Goal: Task Accomplishment & Management: Use online tool/utility

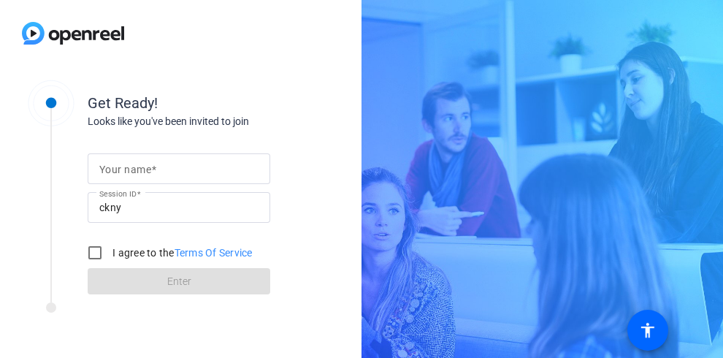
click at [202, 179] on div at bounding box center [178, 168] width 159 height 31
type input "[PERSON_NAME]"
click at [95, 253] on input "I agree to the Terms Of Service" at bounding box center [94, 252] width 29 height 29
checkbox input "true"
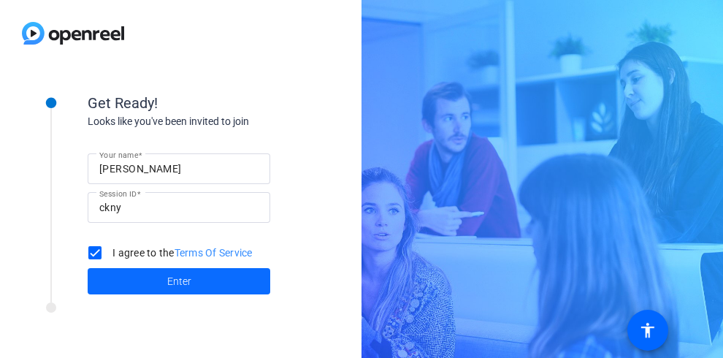
click at [164, 281] on span at bounding box center [179, 281] width 182 height 35
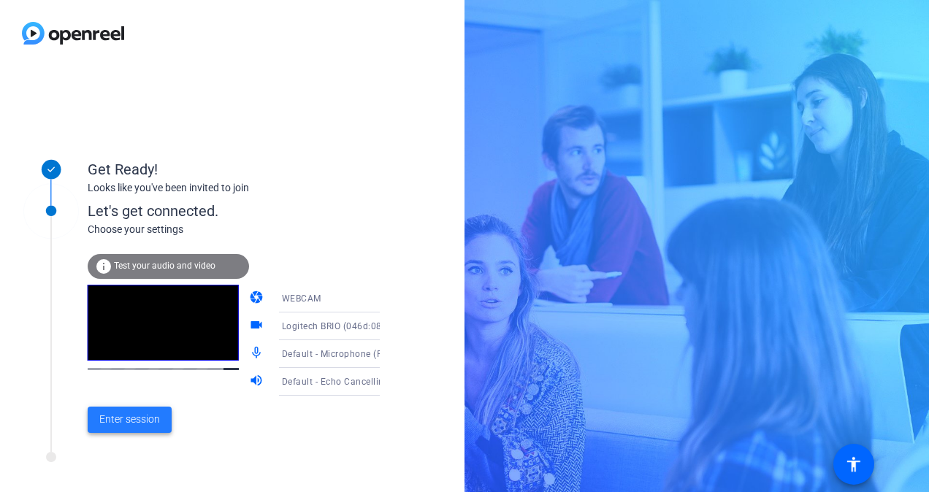
click at [149, 357] on span "Enter session" at bounding box center [129, 419] width 61 height 15
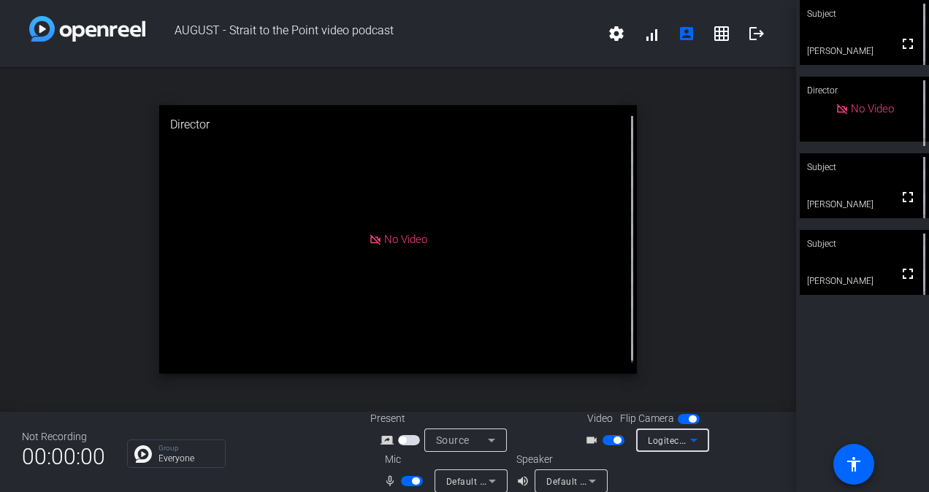
click at [692, 357] on icon at bounding box center [694, 440] width 18 height 18
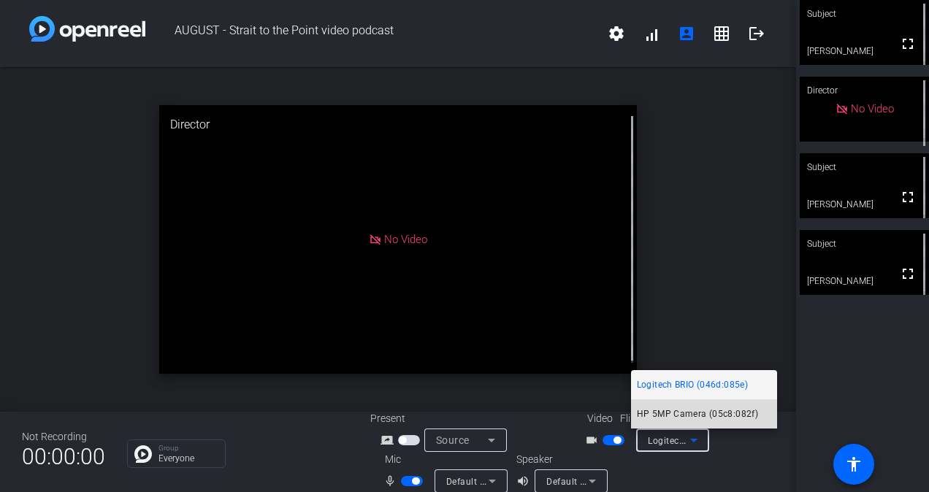
click at [704, 357] on mat-option "HP 5MP Camera (05c8:082f)" at bounding box center [704, 413] width 146 height 29
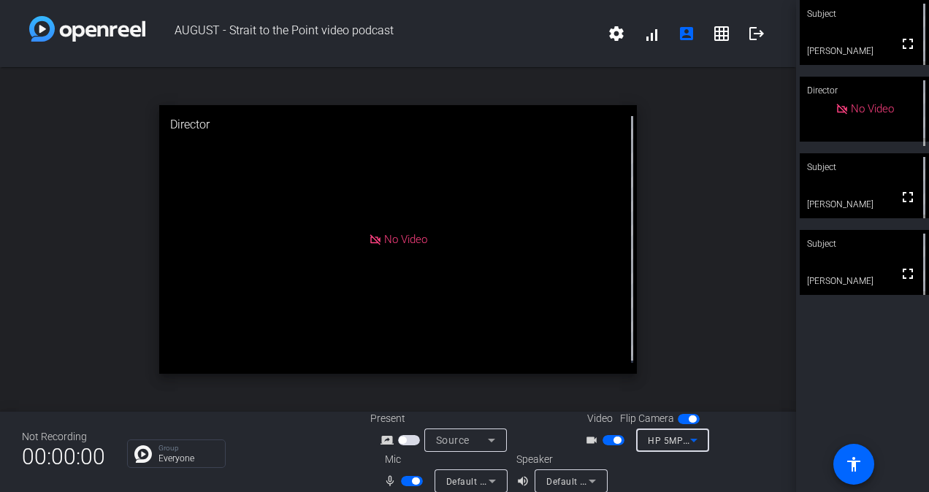
click at [688, 357] on span "button" at bounding box center [691, 418] width 7 height 7
click at [680, 357] on span "button" at bounding box center [688, 419] width 22 height 10
click at [692, 357] on div "HP 5MP Camera (05c8:082f)" at bounding box center [672, 439] width 73 height 23
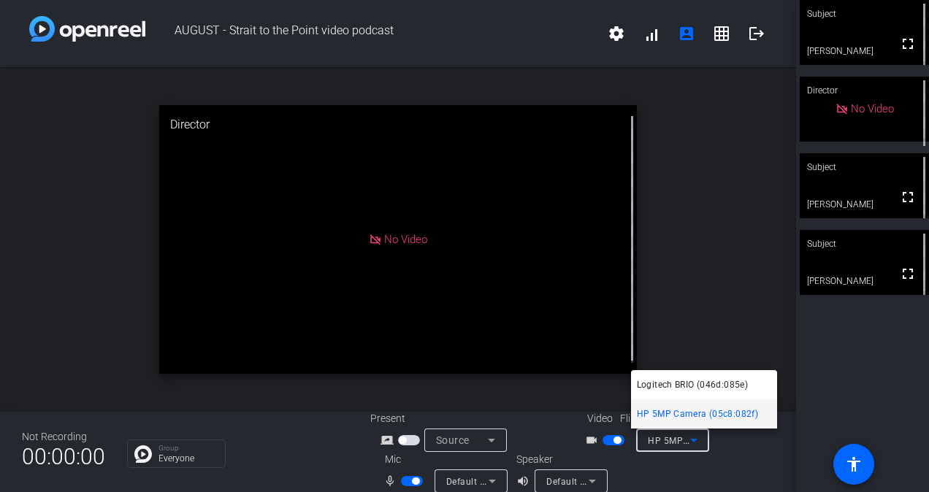
click at [674, 357] on span "Logitech BRIO (046d:085e)" at bounding box center [692, 385] width 111 height 18
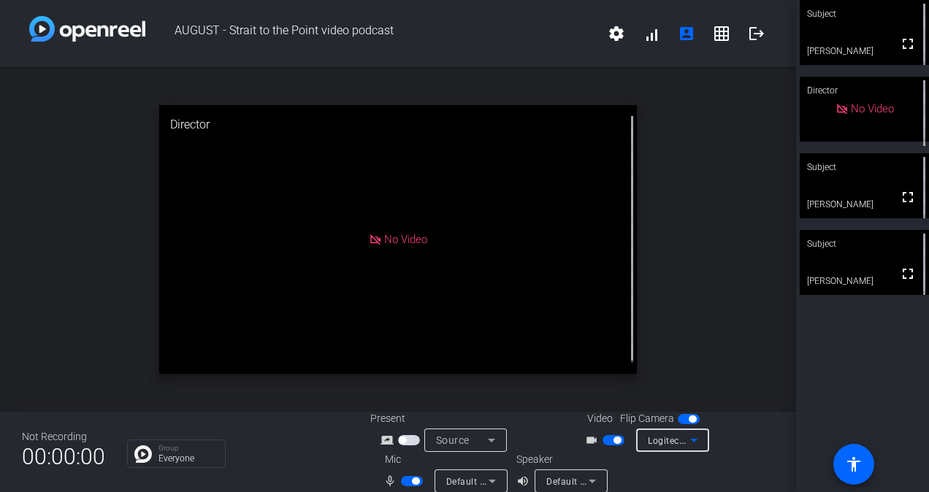
click at [402, 238] on span "No Video" at bounding box center [405, 239] width 43 height 13
click at [590, 357] on icon at bounding box center [591, 482] width 7 height 4
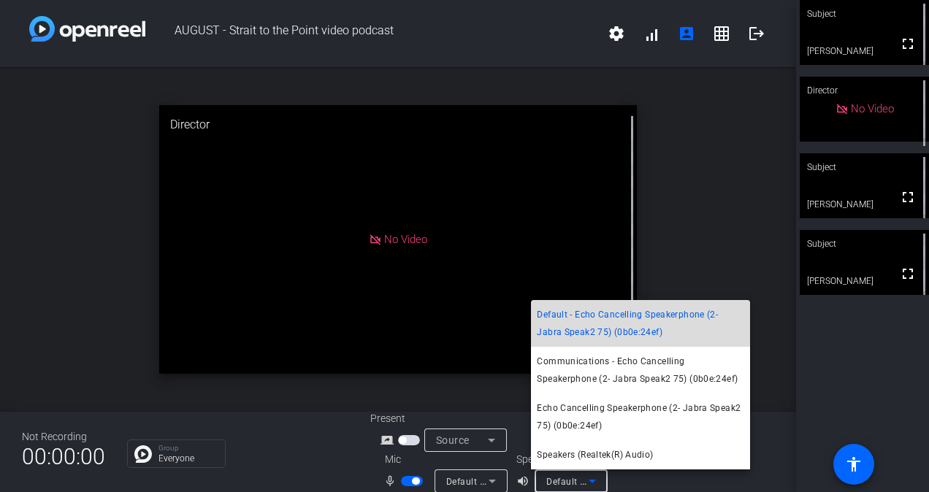
click at [607, 324] on span "Default - Echo Cancelling Speakerphone (2- Jabra Speak2 75) (0b0e:24ef)" at bounding box center [640, 323] width 207 height 35
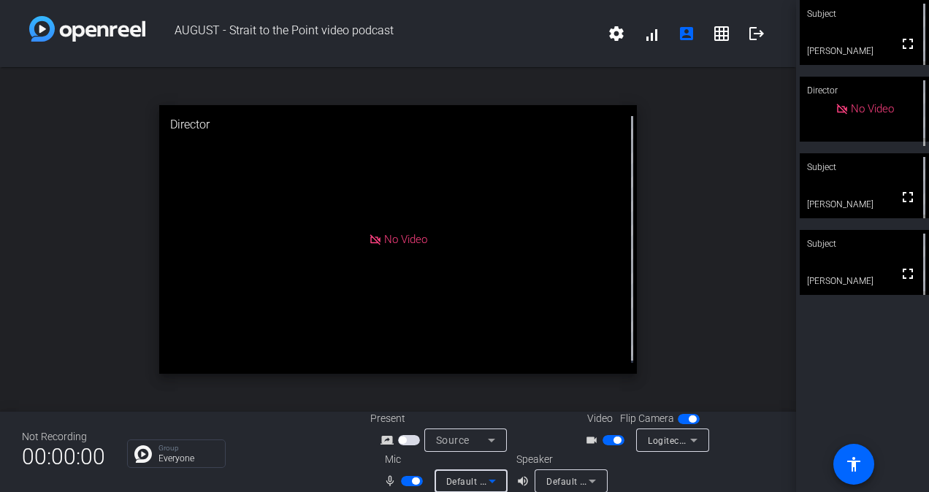
click at [491, 357] on icon at bounding box center [491, 482] width 7 height 4
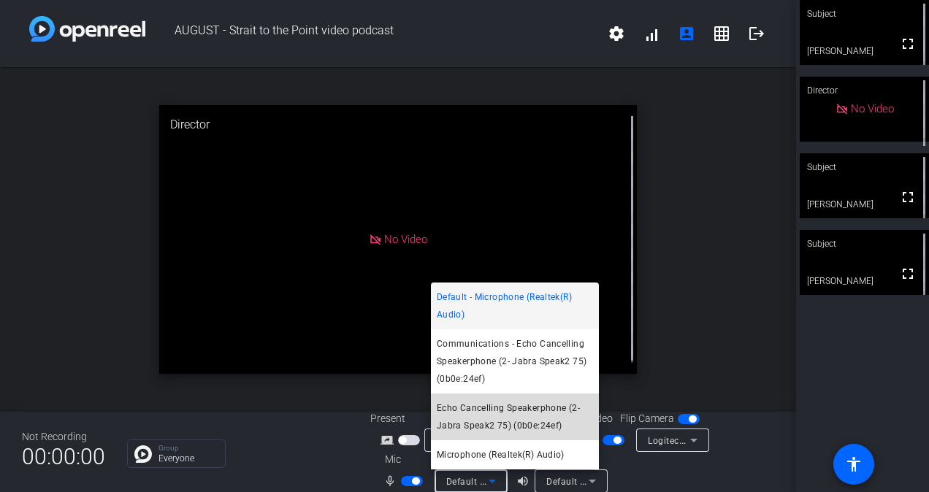
click at [535, 357] on span "Echo Cancelling Speakerphone (2- Jabra Speak2 75) (0b0e:24ef)" at bounding box center [515, 416] width 156 height 35
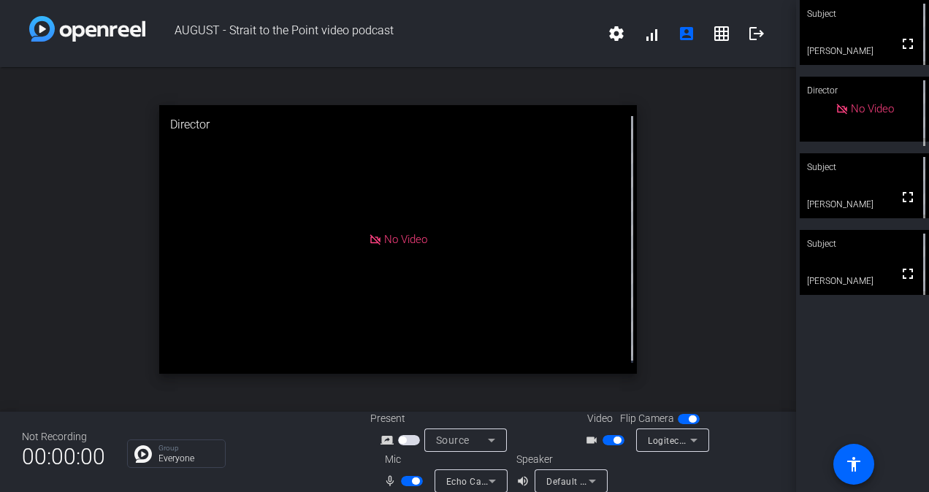
click at [399, 237] on span "No Video" at bounding box center [405, 239] width 43 height 13
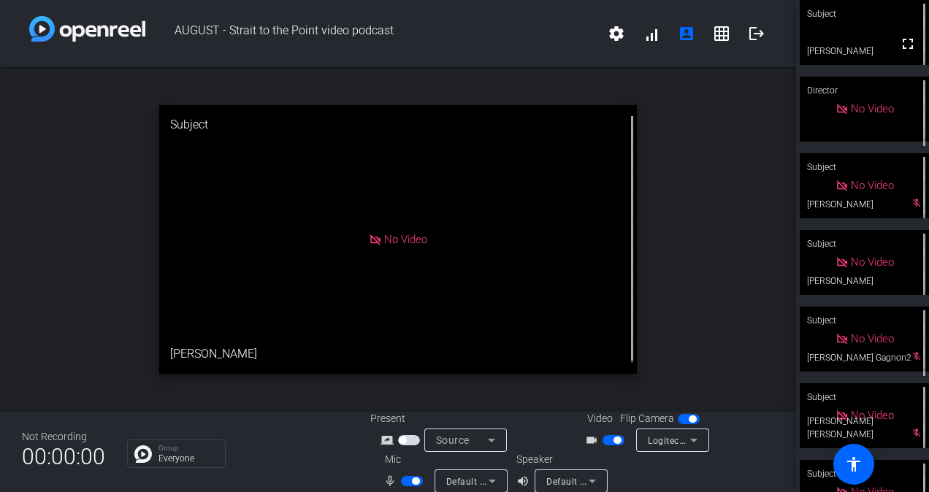
click at [69, 153] on div "open_in_new Subject No Video [PERSON_NAME]" at bounding box center [398, 239] width 796 height 345
click at [693, 357] on icon at bounding box center [694, 440] width 18 height 18
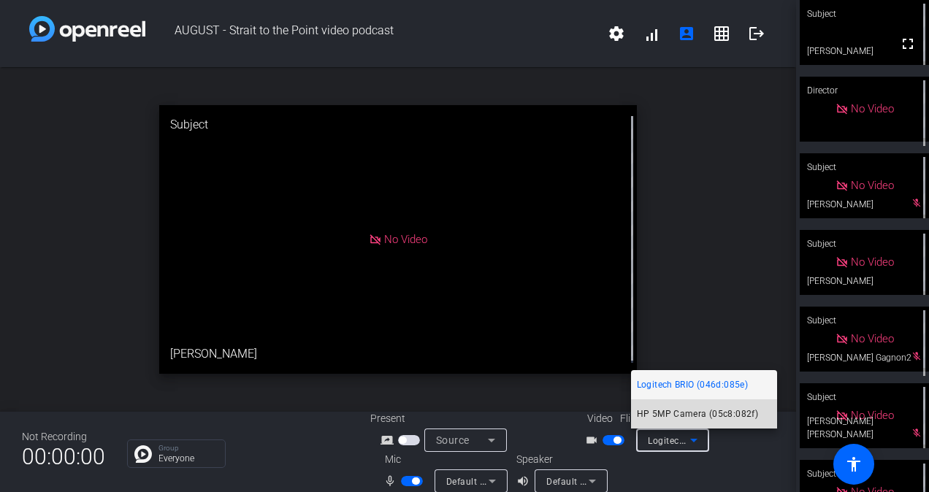
click at [691, 357] on span "HP 5MP Camera (05c8:082f)" at bounding box center [697, 414] width 121 height 18
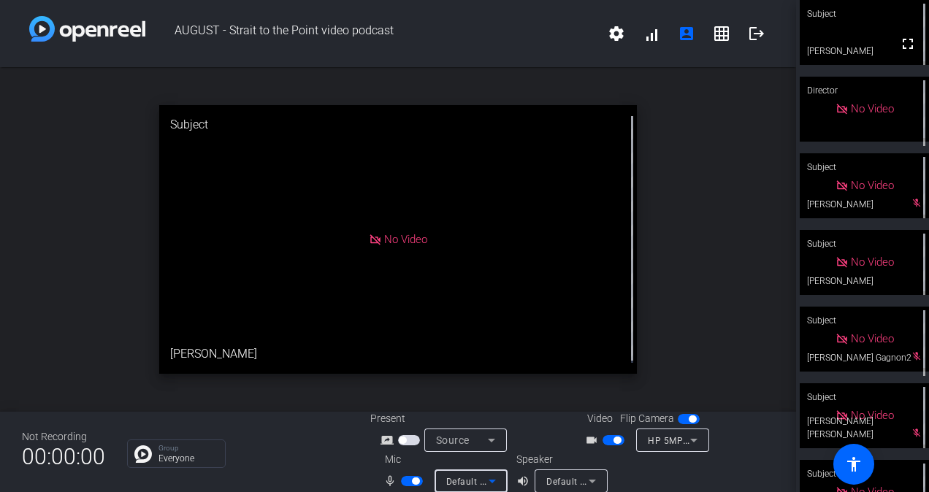
click at [476, 357] on span "Default - Microphone (Realtek(R) Audio)" at bounding box center [530, 481] width 169 height 12
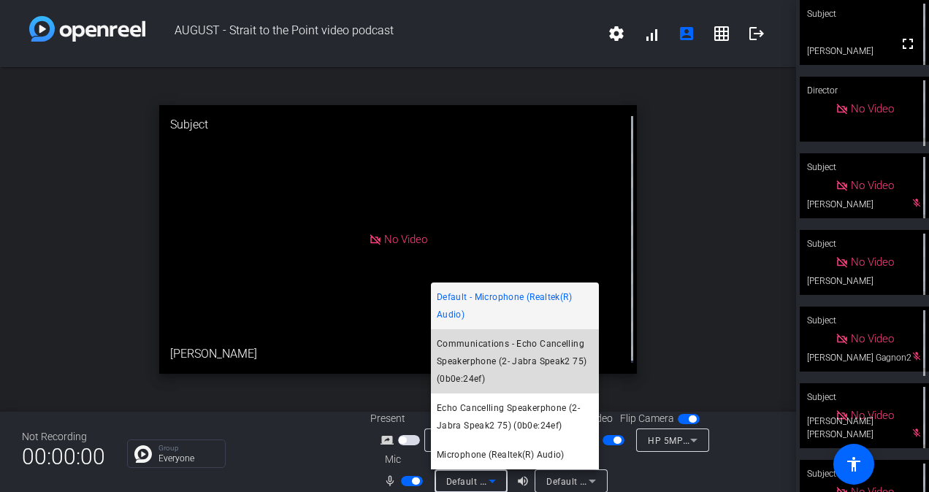
click at [499, 357] on span "Communications - Echo Cancelling Speakerphone (2- Jabra Speak2 75) (0b0e:24ef)" at bounding box center [515, 361] width 156 height 53
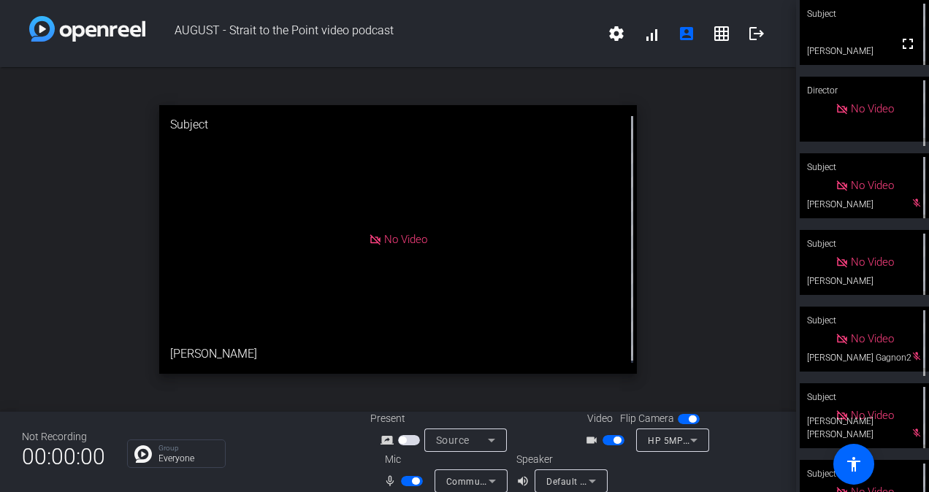
click at [533, 357] on div "Present screen_share_outline Source" at bounding box center [471, 431] width 202 height 41
click at [593, 357] on icon at bounding box center [592, 481] width 18 height 18
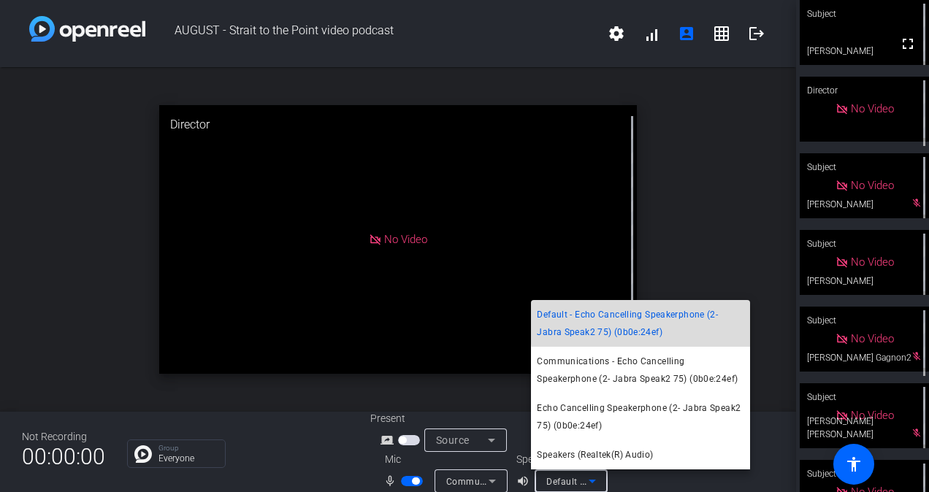
click at [658, 320] on span "Default - Echo Cancelling Speakerphone (2- Jabra Speak2 75) (0b0e:24ef)" at bounding box center [640, 323] width 207 height 35
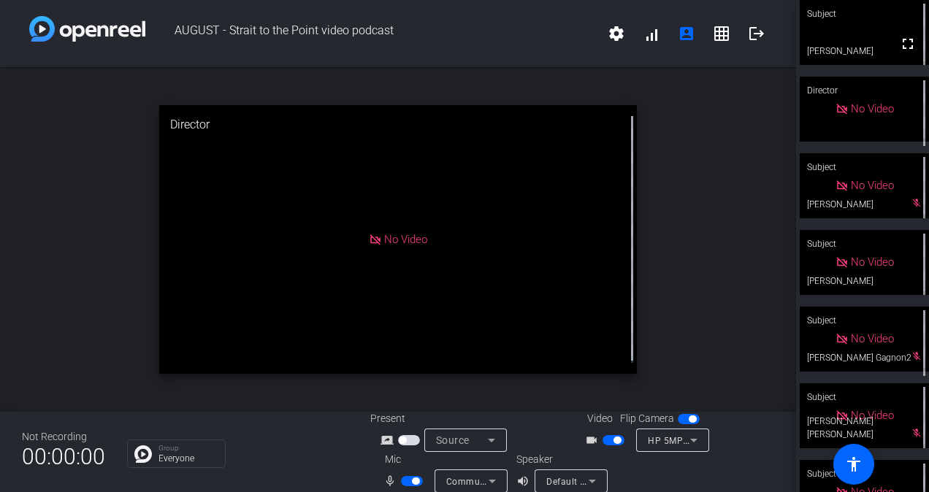
click at [722, 357] on div at bounding box center [709, 472] width 129 height 41
click at [693, 150] on div "open_in_new Director No Video" at bounding box center [398, 239] width 796 height 345
click at [406, 357] on span "button" at bounding box center [412, 481] width 22 height 10
click at [688, 357] on span "button" at bounding box center [691, 418] width 7 height 7
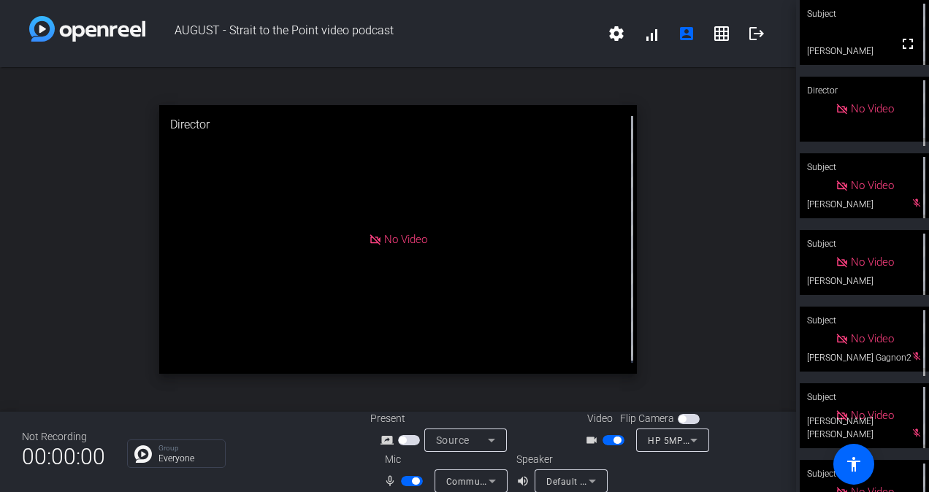
click at [685, 357] on span "button" at bounding box center [688, 419] width 22 height 10
click at [689, 357] on icon at bounding box center [694, 440] width 18 height 18
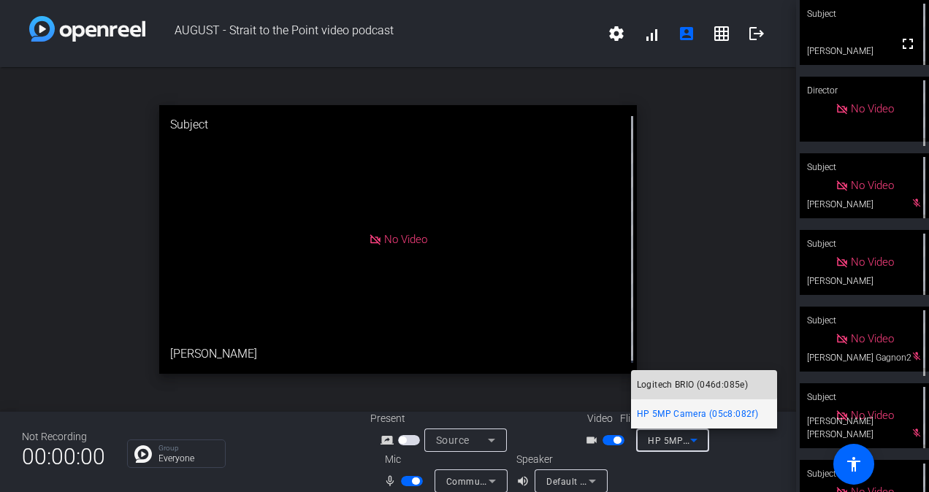
click at [684, 357] on span "Logitech BRIO (046d:085e)" at bounding box center [692, 385] width 111 height 18
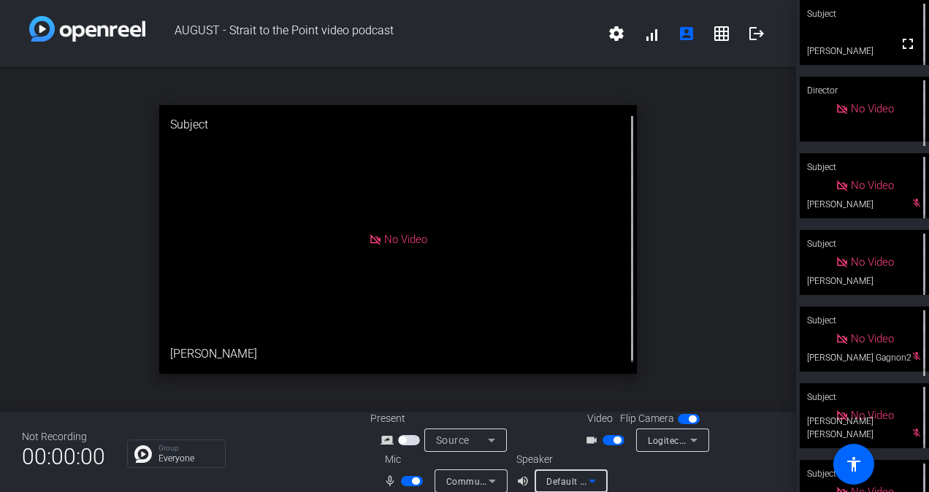
click at [593, 357] on icon at bounding box center [592, 481] width 18 height 18
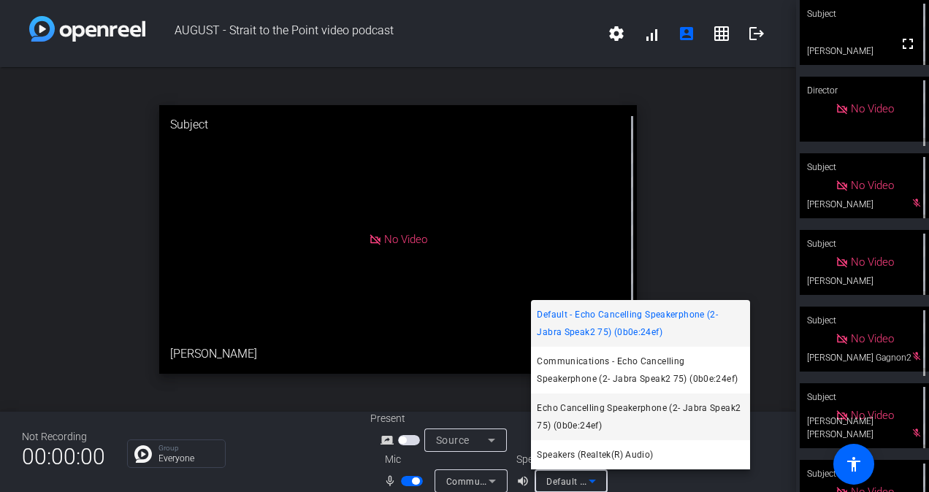
click at [622, 357] on span "Echo Cancelling Speakerphone (2- Jabra Speak2 75) (0b0e:24ef)" at bounding box center [640, 416] width 207 height 35
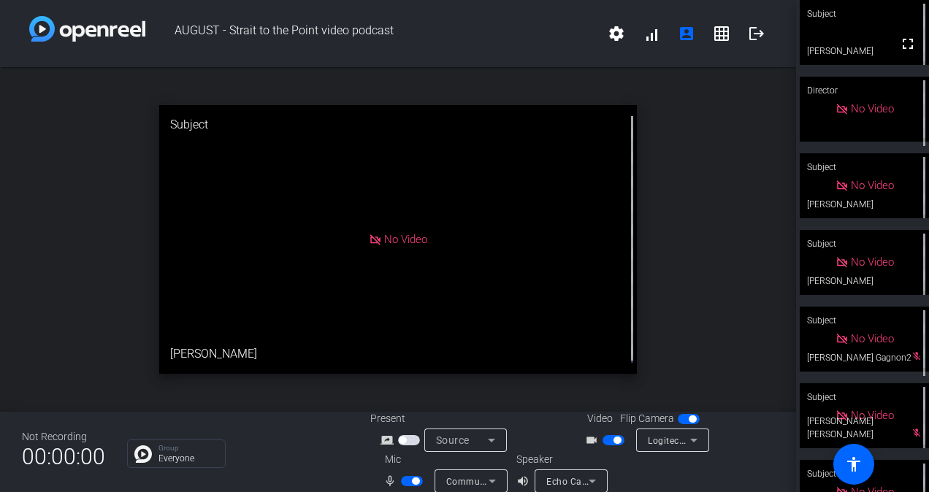
click at [499, 357] on div "Communications - Echo Cancelling Speakerphone (2- Jabra Speak2 75) (0b0e:24ef)" at bounding box center [470, 480] width 73 height 23
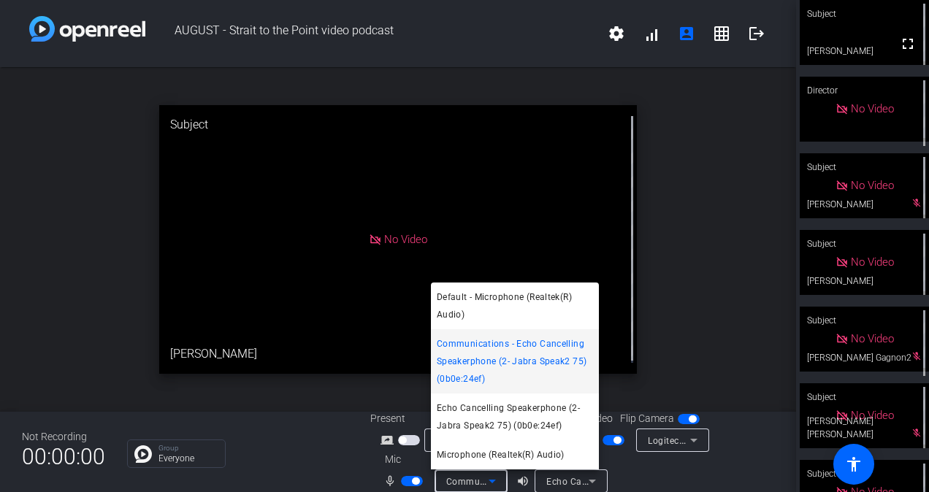
click at [499, 357] on div at bounding box center [464, 246] width 929 height 492
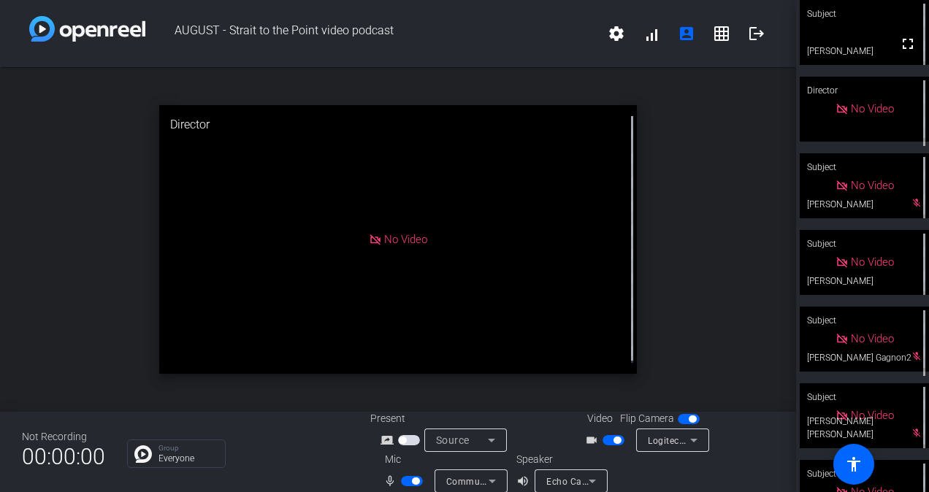
click at [714, 196] on div "open_in_new Director No Video" at bounding box center [398, 239] width 796 height 345
drag, startPoint x: 706, startPoint y: 199, endPoint x: 714, endPoint y: 203, distance: 9.1
drag, startPoint x: 714, startPoint y: 203, endPoint x: 786, endPoint y: 180, distance: 75.7
click at [722, 180] on div "open_in_new Director No Video" at bounding box center [398, 239] width 796 height 345
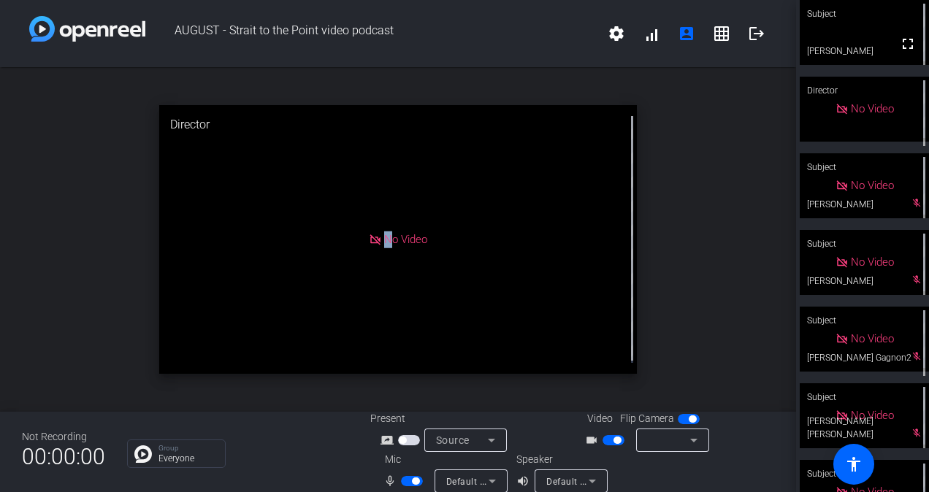
click at [722, 180] on div "open_in_new Director No Video" at bounding box center [398, 239] width 796 height 345
